Goal: Browse casually

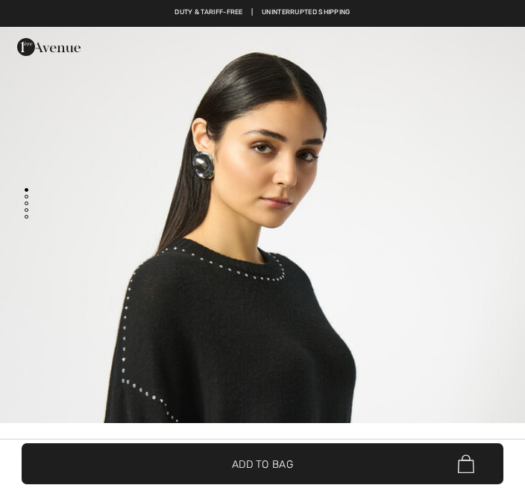
checkbox input "true"
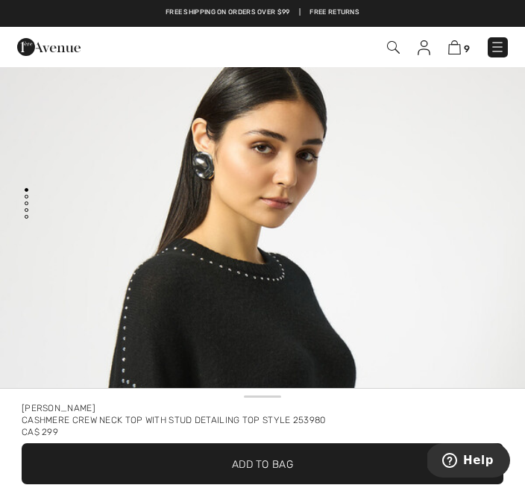
click at [493, 46] on img at bounding box center [497, 47] width 15 height 15
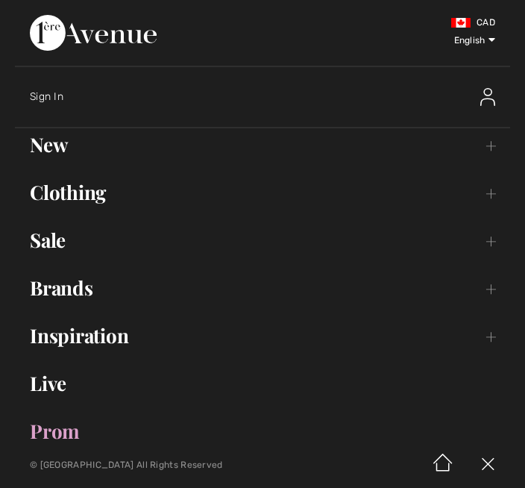
click at [215, 143] on link "New Toggle submenu" at bounding box center [262, 144] width 495 height 33
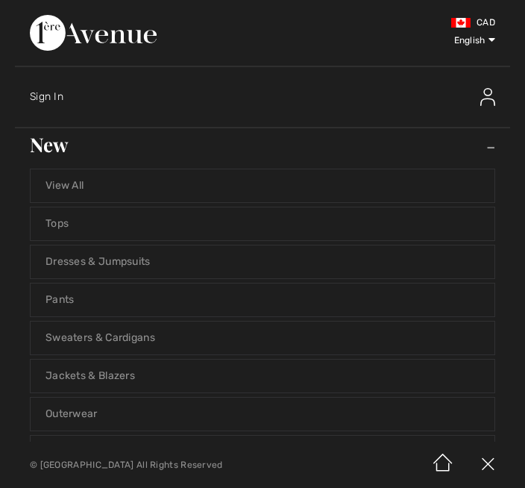
click at [176, 191] on link "View All" at bounding box center [263, 185] width 464 height 33
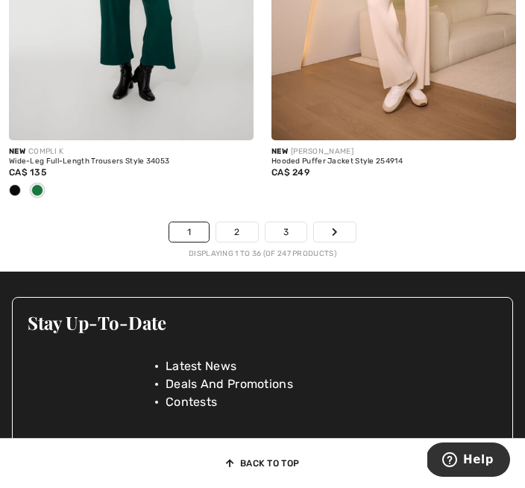
scroll to position [8008, 0]
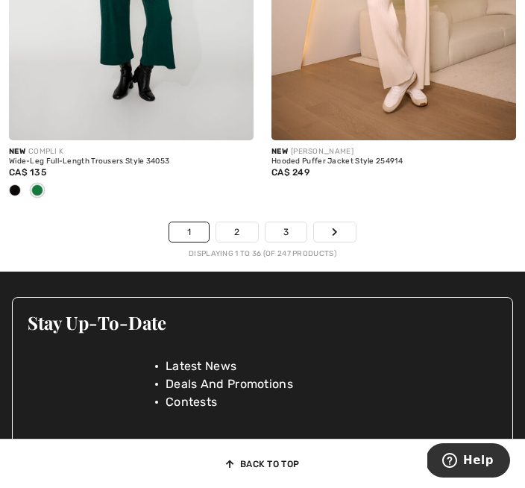
click at [240, 242] on link "2" at bounding box center [236, 231] width 41 height 19
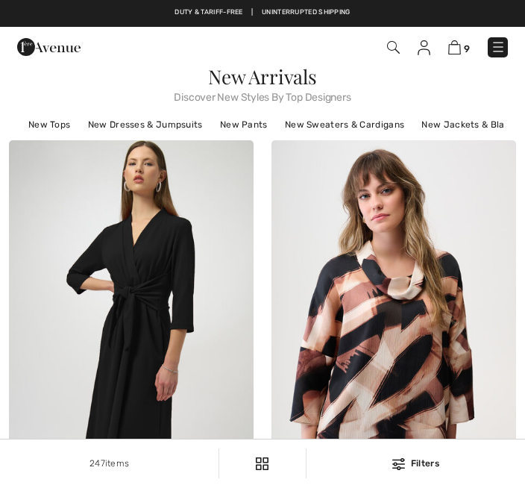
checkbox input "true"
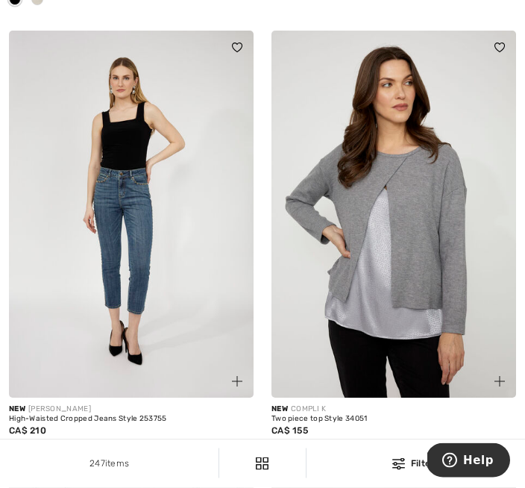
scroll to position [3321, 0]
